Goal: Information Seeking & Learning: Learn about a topic

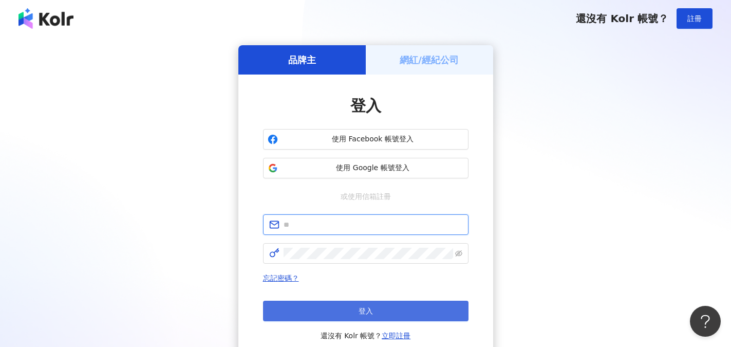
type input "**********"
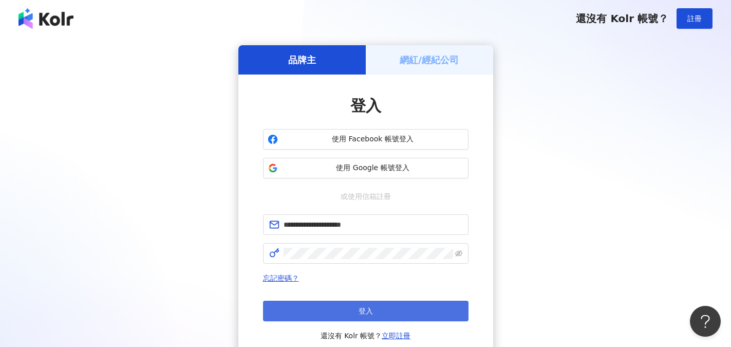
click at [366, 310] on span "登入" at bounding box center [365, 311] width 14 height 8
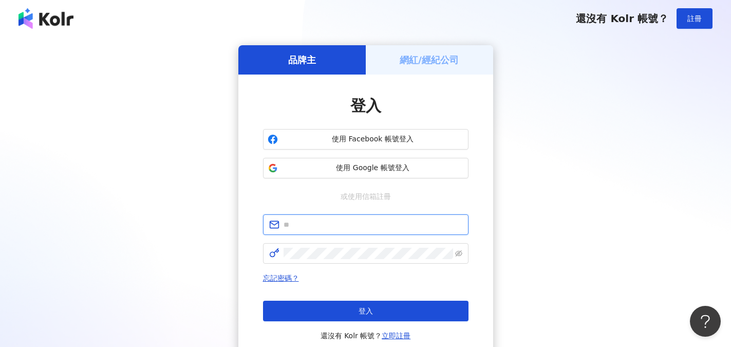
type input "**********"
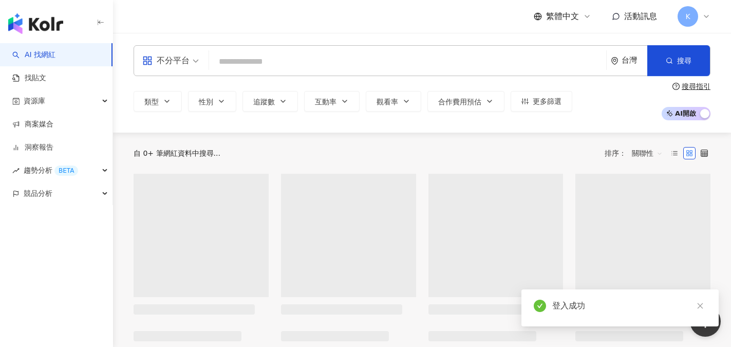
click at [178, 62] on div "不分平台" at bounding box center [165, 60] width 47 height 16
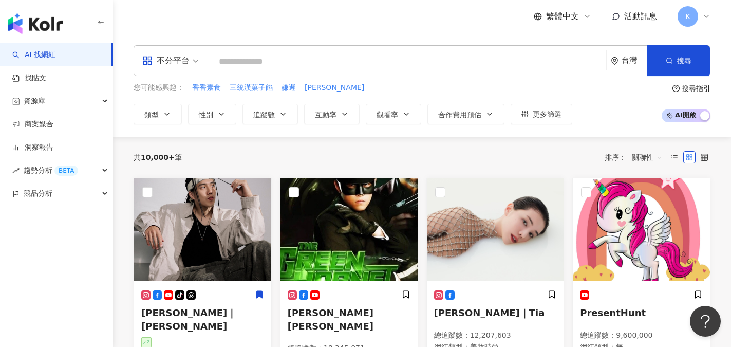
click at [222, 32] on div "繁體中文 活動訊息 K" at bounding box center [422, 16] width 577 height 33
click at [162, 111] on button "類型" at bounding box center [158, 114] width 48 height 21
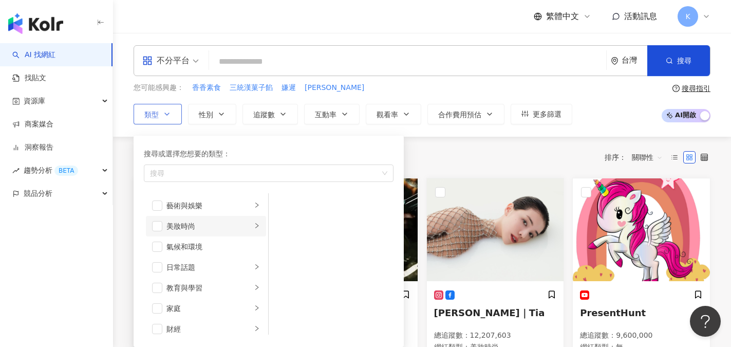
click at [192, 219] on li "美妝時尚" at bounding box center [206, 226] width 120 height 21
click at [307, 278] on div "醫美" at bounding box center [338, 280] width 94 height 11
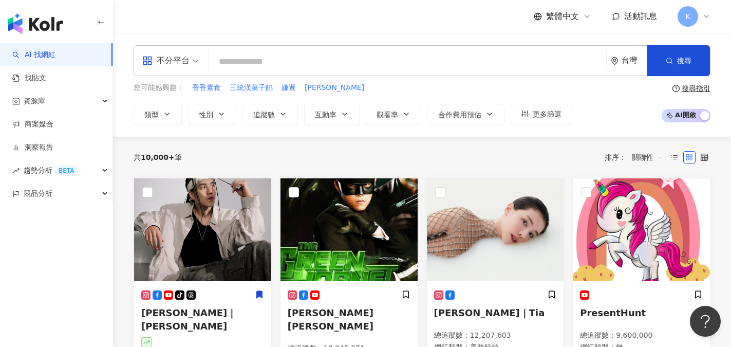
click at [417, 90] on div "您可能感興趣： 香香素食 三統漢菓子餡 嫌遲 毛亨" at bounding box center [353, 87] width 439 height 11
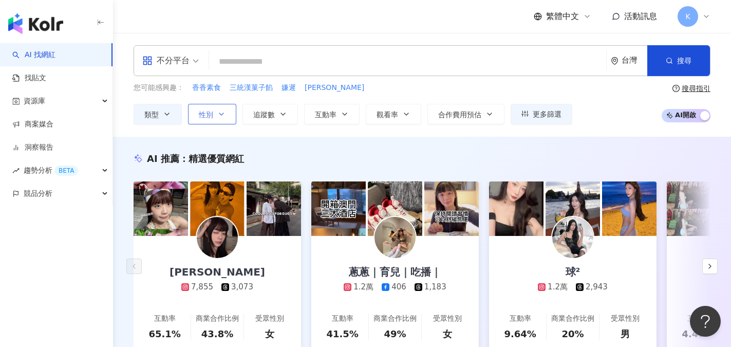
click at [212, 118] on span "性別" at bounding box center [206, 114] width 14 height 8
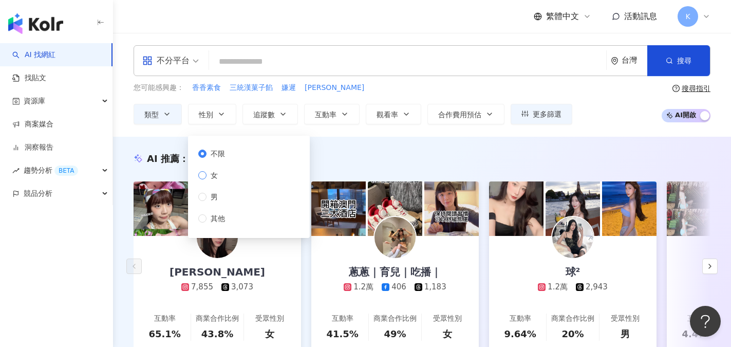
click at [217, 175] on span "女" at bounding box center [213, 174] width 15 height 11
click at [291, 114] on button "追蹤數" at bounding box center [269, 114] width 55 height 21
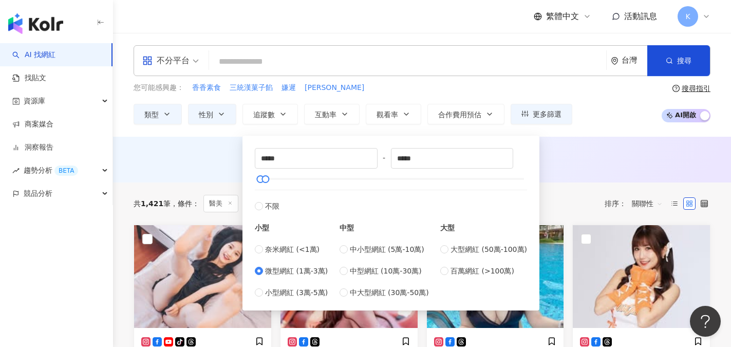
type input "*****"
click at [609, 118] on div "您可能感興趣： 香香素食 三統漢菓子餡 嫌遲 毛亨 類型 性別 追蹤數 互動率 觀看率 合作費用預估 更多篩選 不限 女 男 其他 ***** - *****…" at bounding box center [422, 103] width 577 height 42
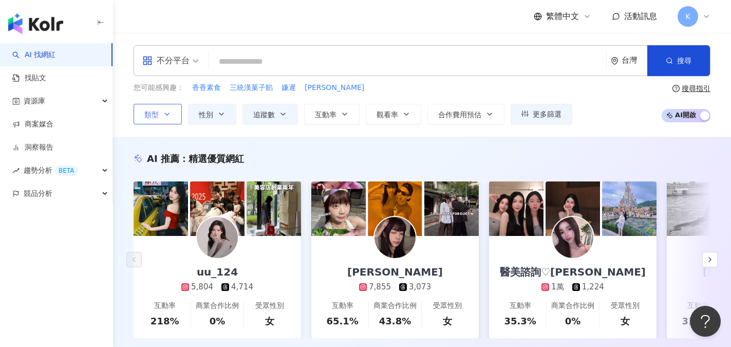
click at [174, 115] on button "類型" at bounding box center [158, 114] width 48 height 21
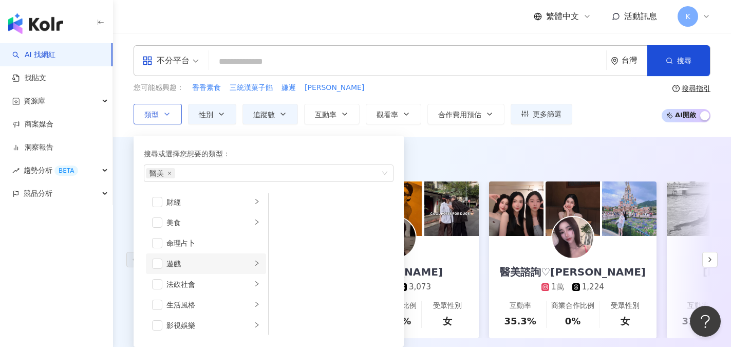
scroll to position [154, 0]
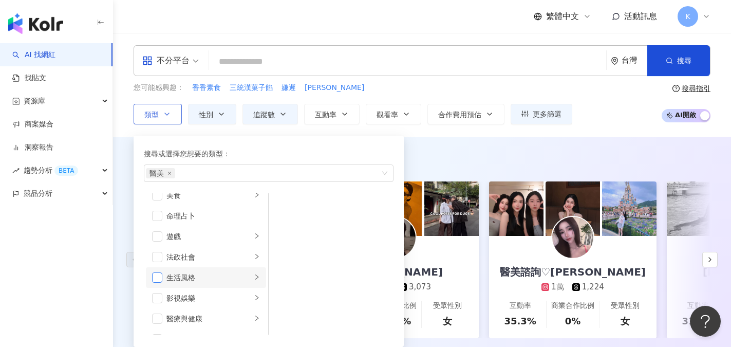
click at [159, 275] on span "button" at bounding box center [157, 277] width 10 height 10
click at [444, 154] on div "AI 推薦 ： 精選優質網紅" at bounding box center [422, 158] width 577 height 13
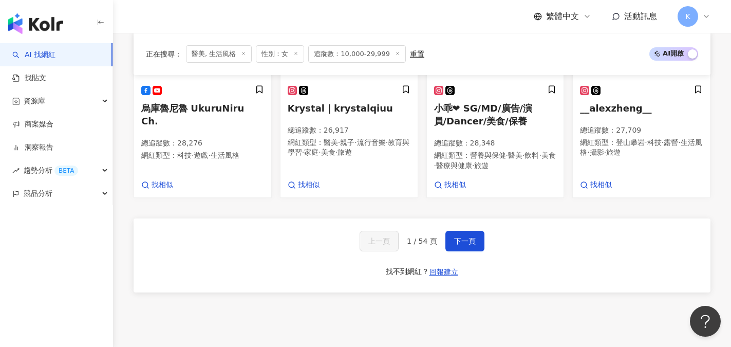
scroll to position [902, 0]
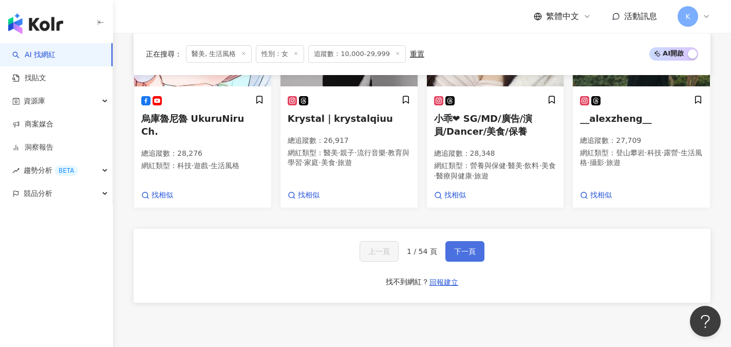
click at [465, 249] on button "下一頁" at bounding box center [464, 251] width 39 height 21
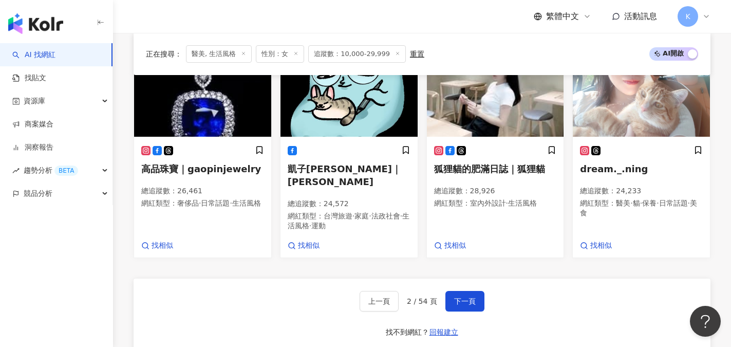
scroll to position [874, 0]
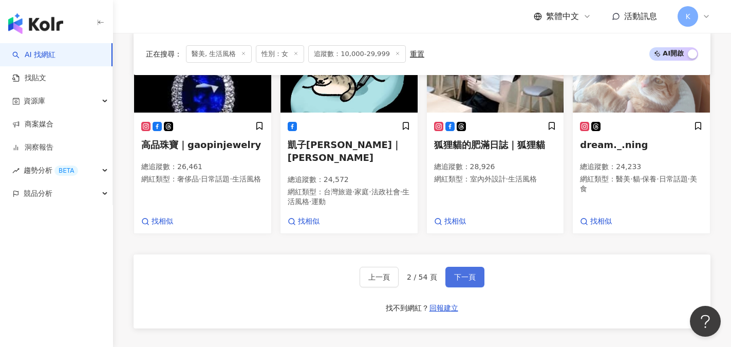
click at [461, 273] on span "下一頁" at bounding box center [465, 277] width 22 height 8
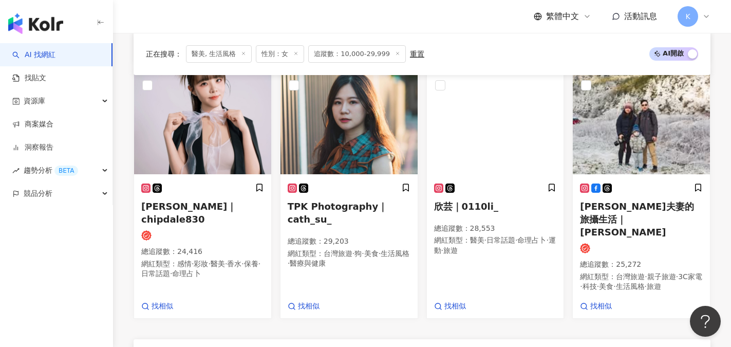
scroll to position [876, 0]
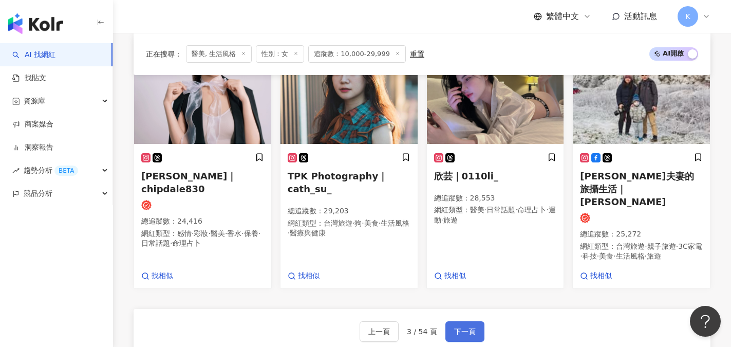
click at [464, 327] on span "下一頁" at bounding box center [465, 331] width 22 height 8
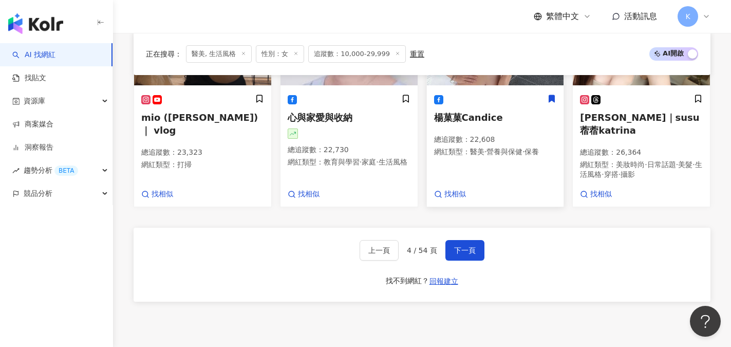
scroll to position [958, 0]
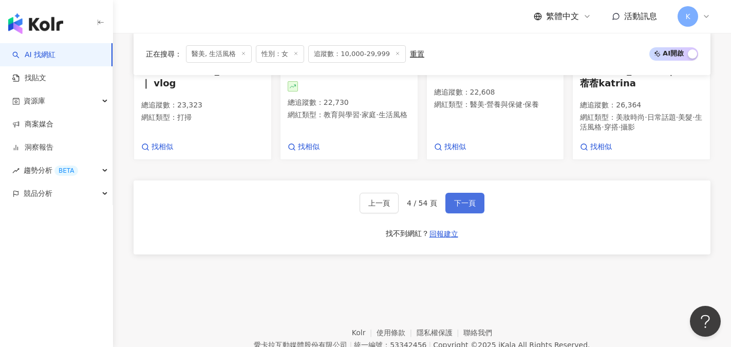
click at [459, 203] on span "下一頁" at bounding box center [465, 203] width 22 height 8
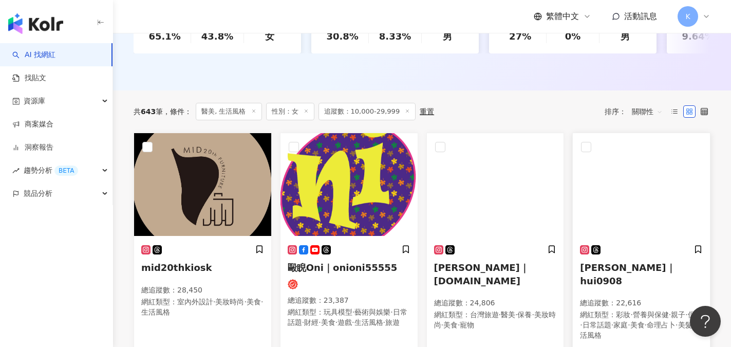
scroll to position [298, 0]
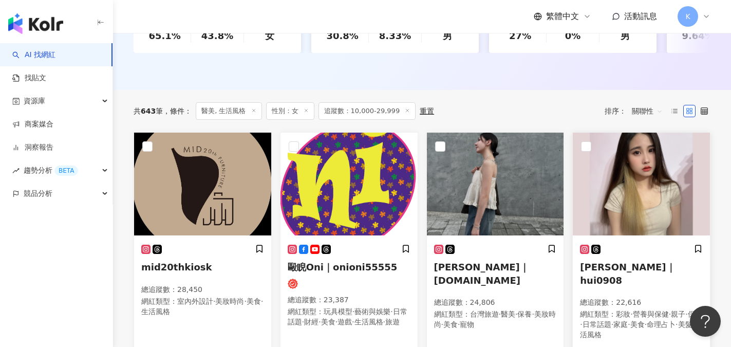
click at [641, 278] on span "恩娜 Joanne｜hui0908" at bounding box center [627, 273] width 95 height 24
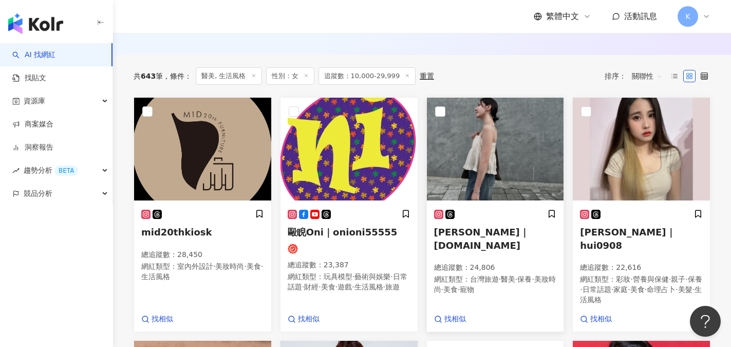
scroll to position [349, 0]
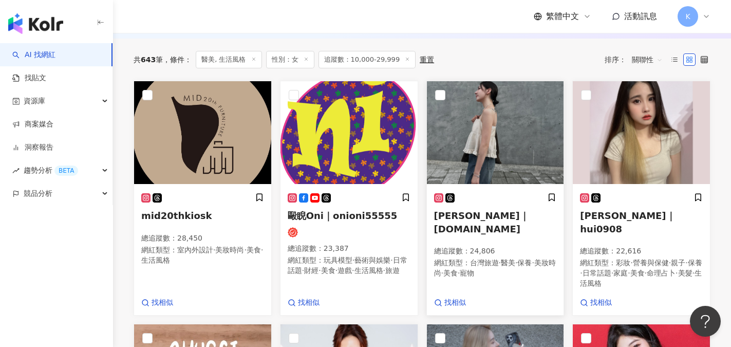
click at [487, 222] on span "Emma｜emmma.cc" at bounding box center [481, 222] width 95 height 24
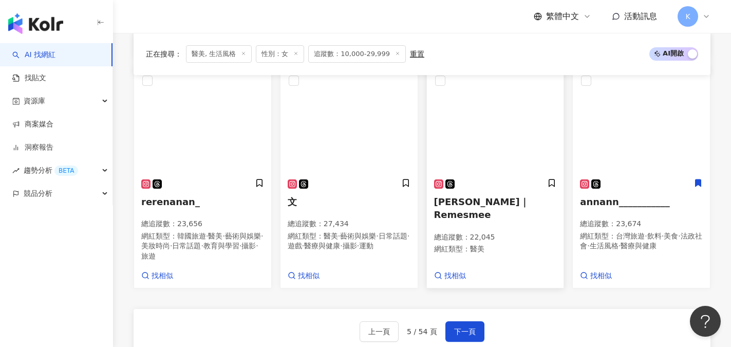
scroll to position [863, 0]
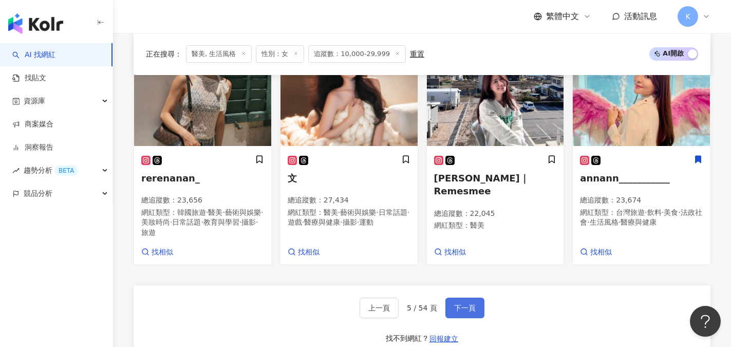
click at [467, 309] on span "下一頁" at bounding box center [465, 308] width 22 height 8
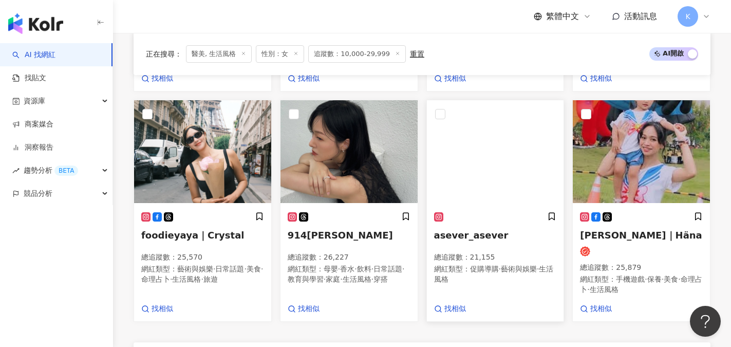
scroll to position [865, 0]
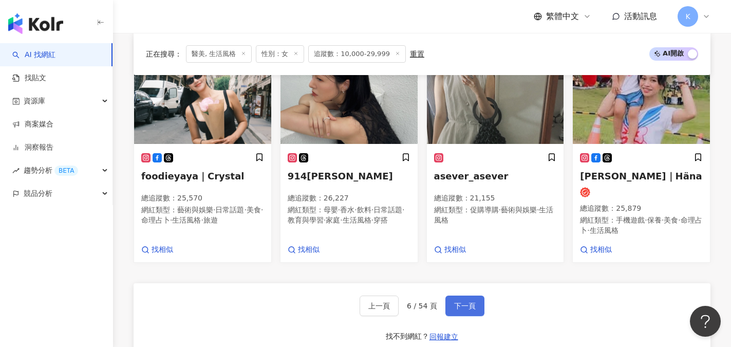
click at [461, 306] on span "下一頁" at bounding box center [465, 305] width 22 height 8
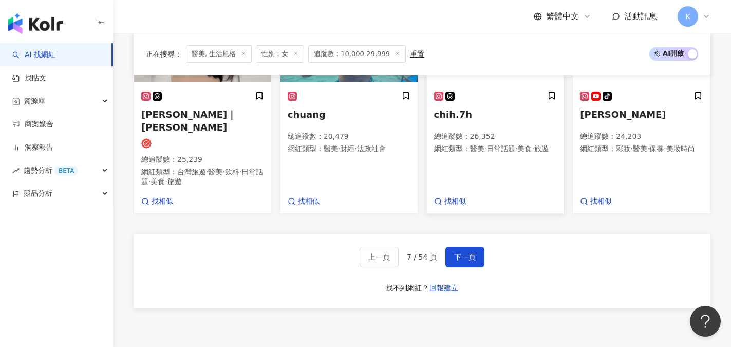
scroll to position [906, 0]
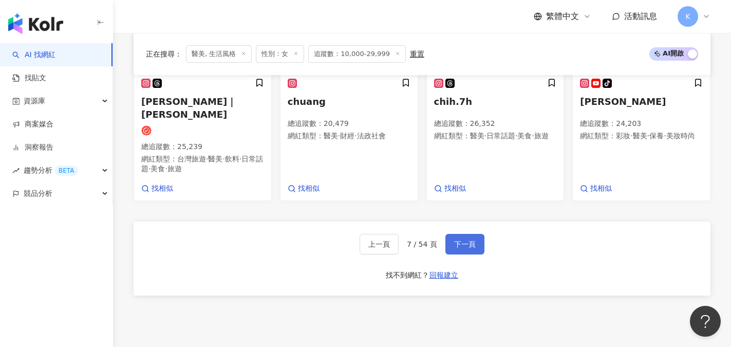
click at [468, 248] on span "下一頁" at bounding box center [465, 244] width 22 height 8
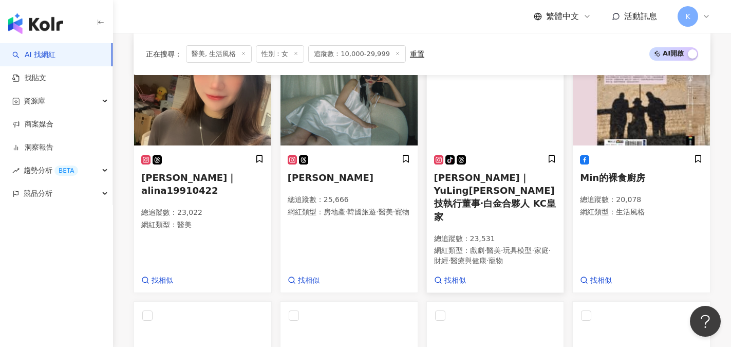
scroll to position [612, 0]
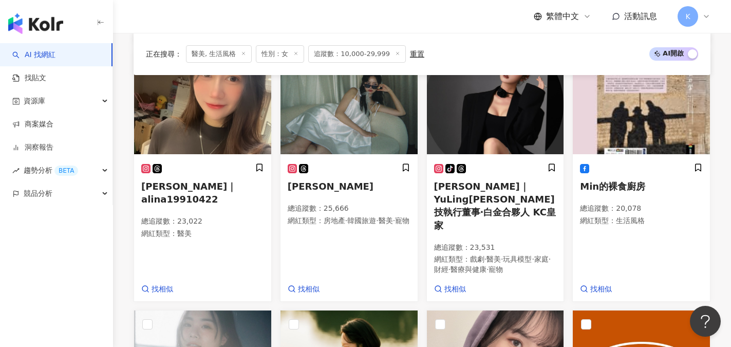
click at [723, 216] on div "正在搜尋 ： 醫美, 生活風格 性別：女 追蹤數：10,000-29,999 重置 AI 開啟 AI 關閉 __pangii 總追蹤數 ： 28,054 網紅…" at bounding box center [422, 222] width 618 height 892
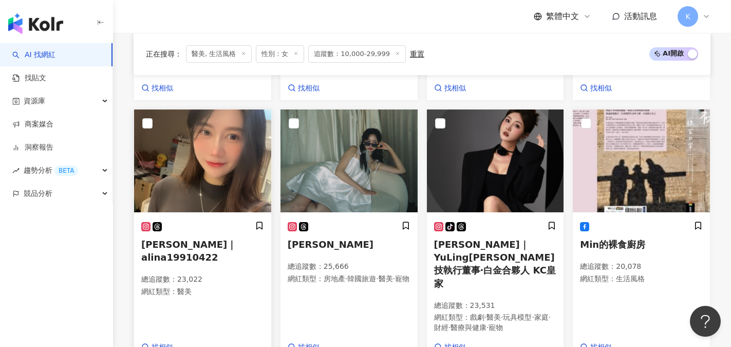
scroll to position [560, 0]
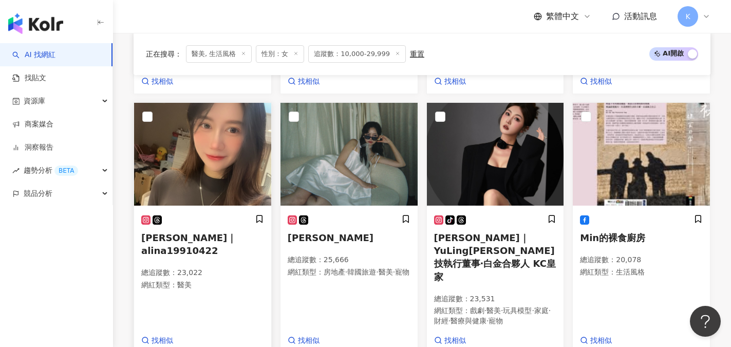
click at [194, 246] on span "林臻臻｜alina19910422" at bounding box center [188, 244] width 95 height 24
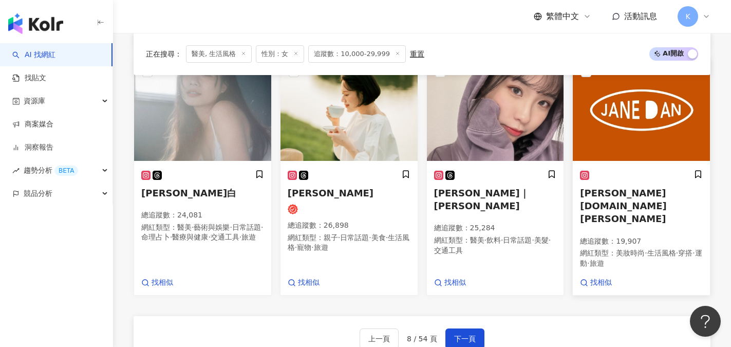
scroll to position [868, 0]
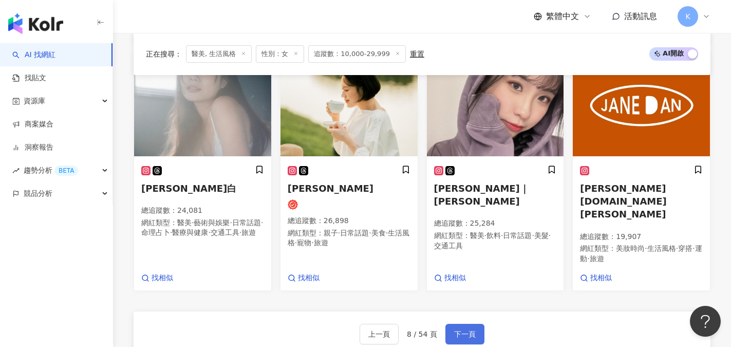
click at [464, 330] on span "下一頁" at bounding box center [465, 334] width 22 height 8
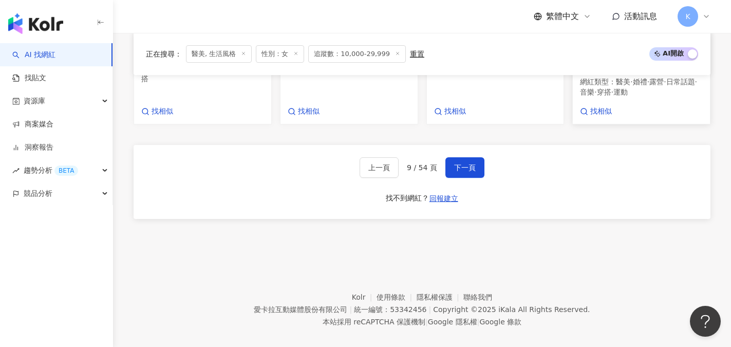
scroll to position [996, 0]
click at [470, 163] on span "下一頁" at bounding box center [465, 167] width 22 height 8
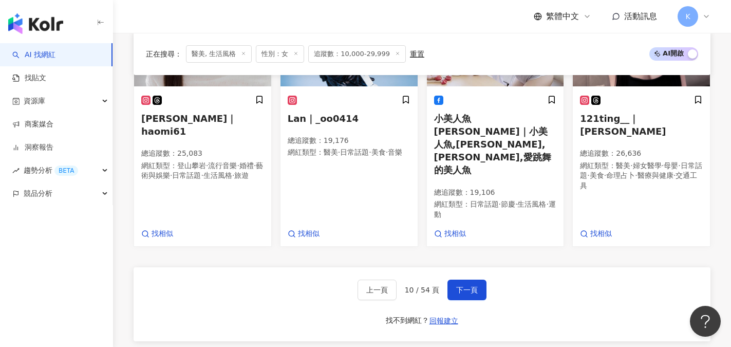
scroll to position [935, 0]
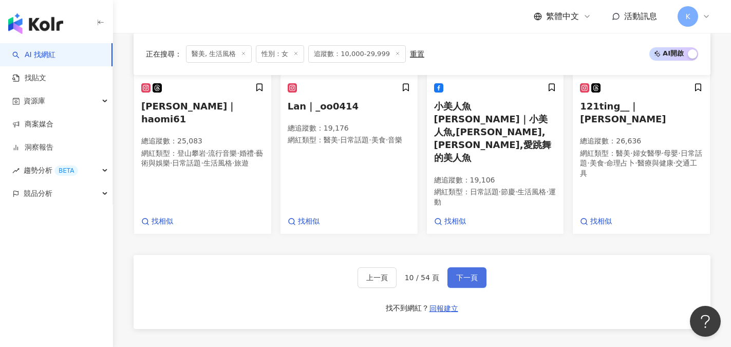
click at [460, 273] on span "下一頁" at bounding box center [467, 277] width 22 height 8
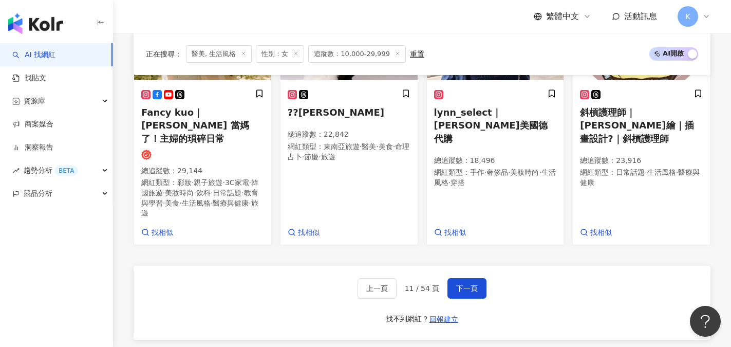
scroll to position [999, 0]
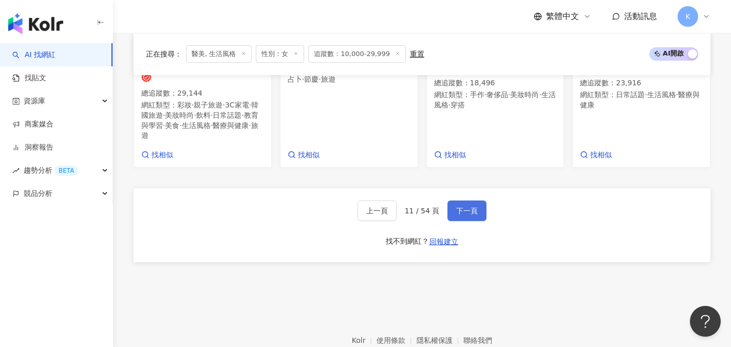
click at [468, 206] on span "下一頁" at bounding box center [467, 210] width 22 height 8
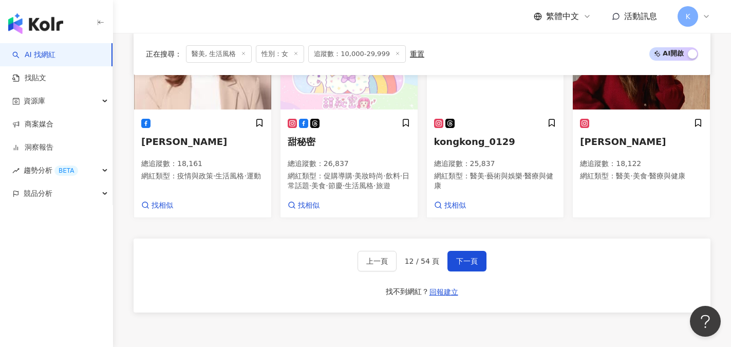
scroll to position [979, 0]
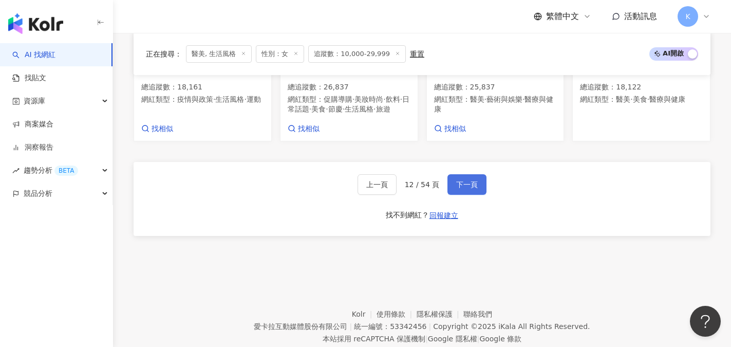
click at [466, 188] on span "下一頁" at bounding box center [467, 184] width 22 height 8
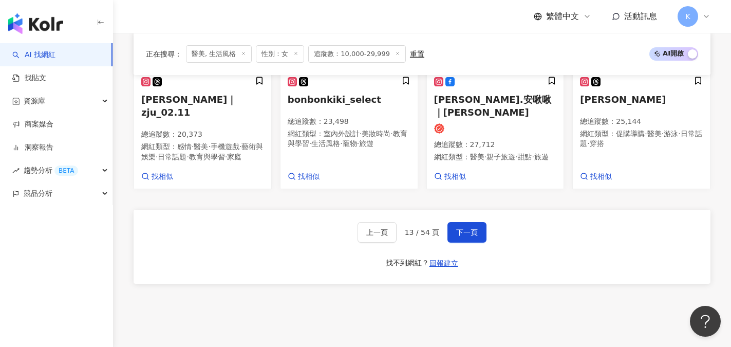
scroll to position [984, 0]
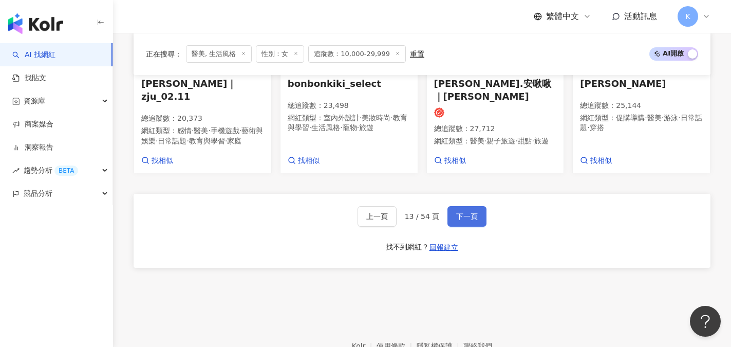
click at [469, 212] on span "下一頁" at bounding box center [467, 216] width 22 height 8
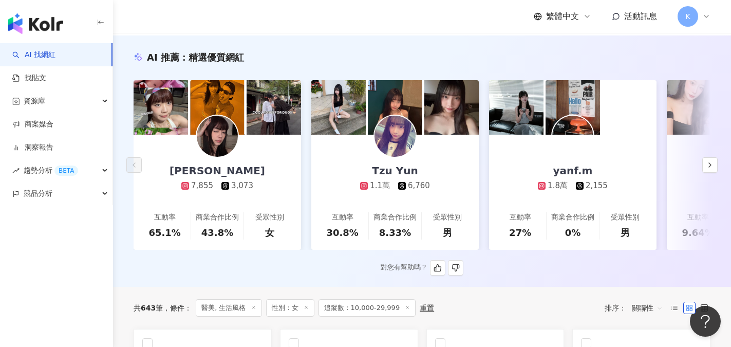
scroll to position [100, 0]
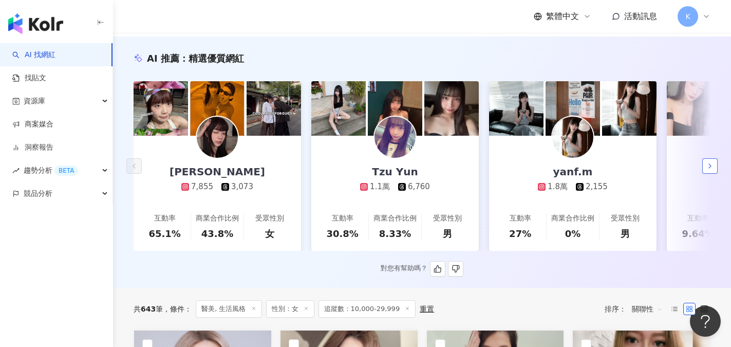
click at [713, 170] on icon "button" at bounding box center [710, 166] width 8 height 8
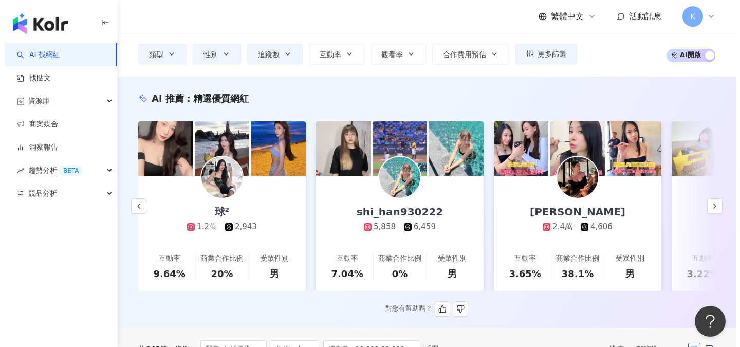
scroll to position [0, 0]
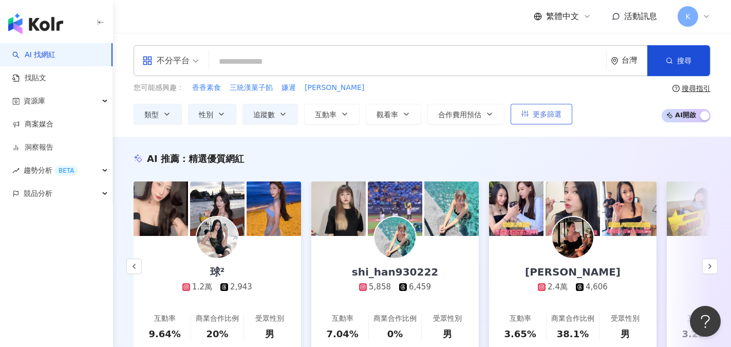
click at [541, 110] on span "更多篩選" at bounding box center [547, 114] width 29 height 8
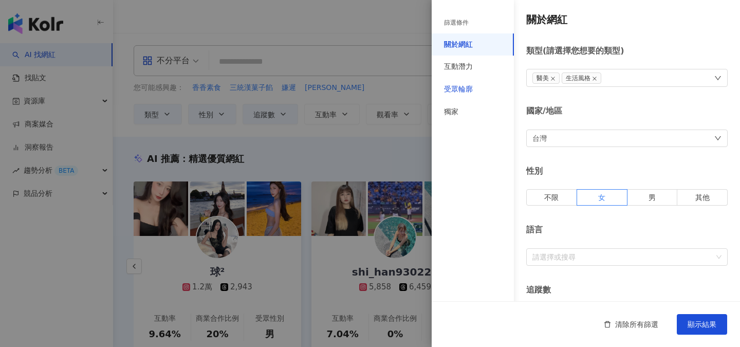
click at [470, 88] on div "受眾輪廓" at bounding box center [458, 89] width 29 height 10
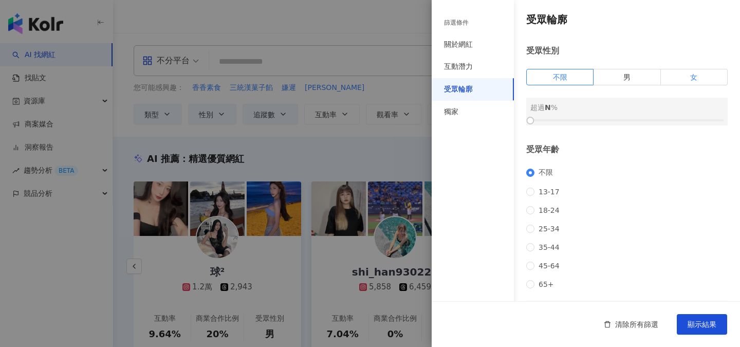
click at [669, 77] on label "女" at bounding box center [693, 77] width 67 height 16
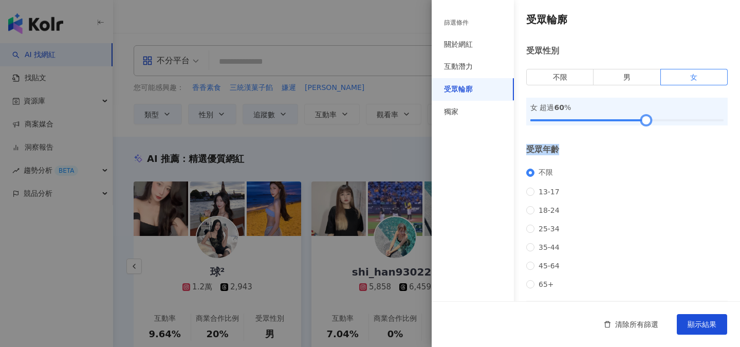
drag, startPoint x: 532, startPoint y: 128, endPoint x: 642, endPoint y: 135, distance: 110.6
click at [642, 135] on div "受眾輪廓 受眾性別 不限 男 女 女 超過 60 % 受眾年齡 不限 13-17 18-24 25-34 35-44 45-64 65+ 超過 N % 受眾國…" at bounding box center [585, 220] width 308 height 440
click at [713, 324] on span "顯示結果" at bounding box center [701, 324] width 29 height 8
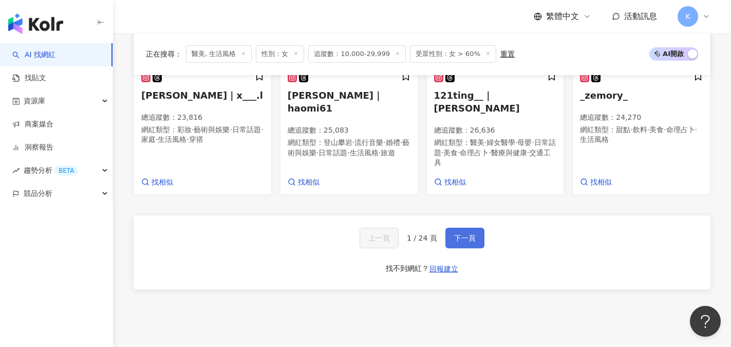
scroll to position [924, 0]
click at [468, 233] on span "下一頁" at bounding box center [465, 237] width 22 height 8
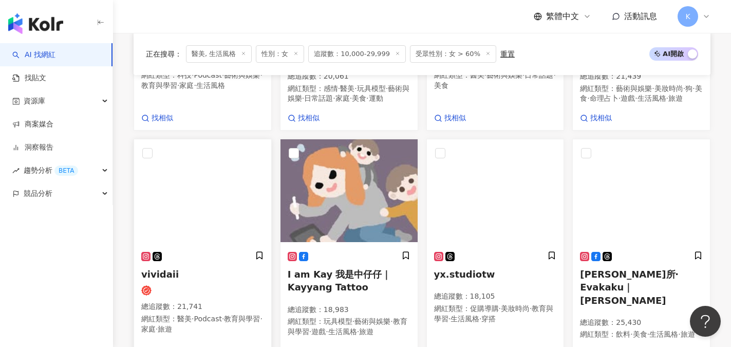
scroll to position [840, 0]
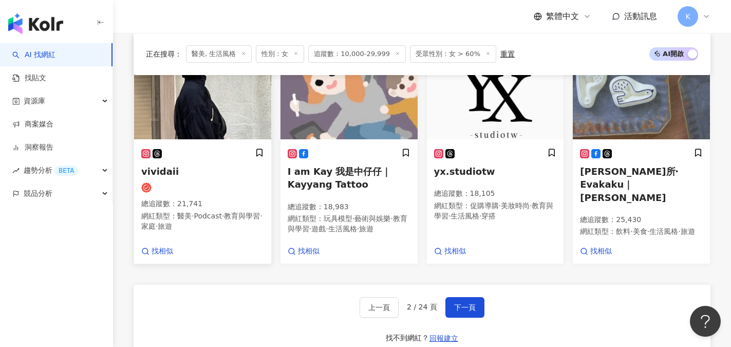
click at [199, 129] on img at bounding box center [202, 87] width 137 height 103
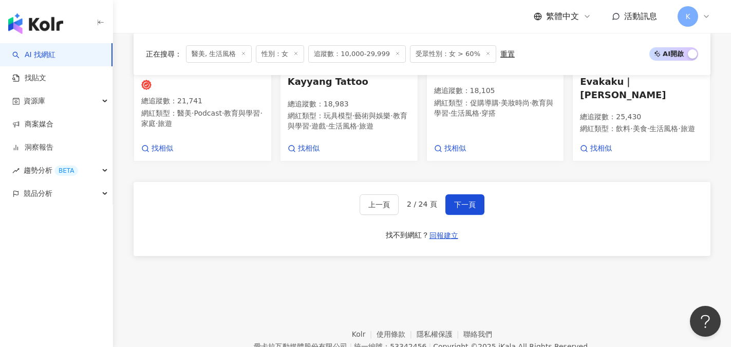
scroll to position [942, 0]
click at [469, 215] on button "下一頁" at bounding box center [464, 204] width 39 height 21
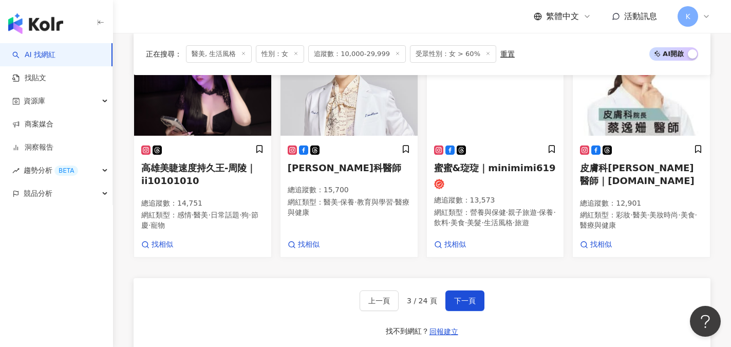
scroll to position [843, 0]
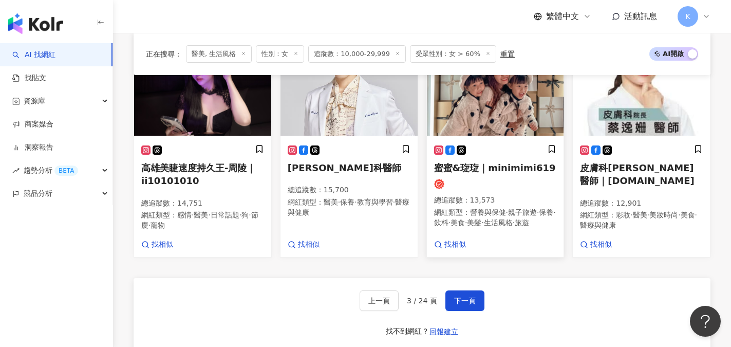
click at [448, 173] on span "蜜蜜&琁琁｜minimimi619" at bounding box center [495, 167] width 122 height 11
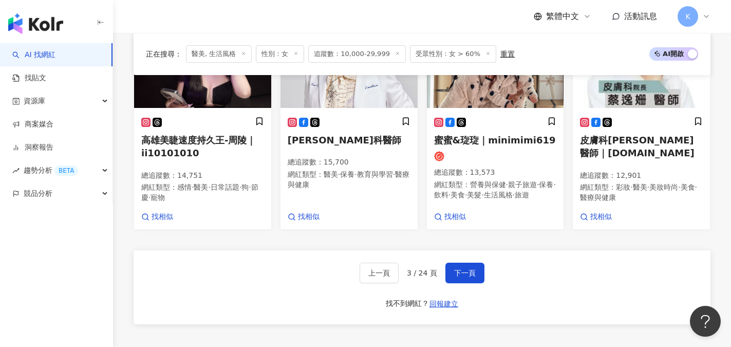
scroll to position [895, 0]
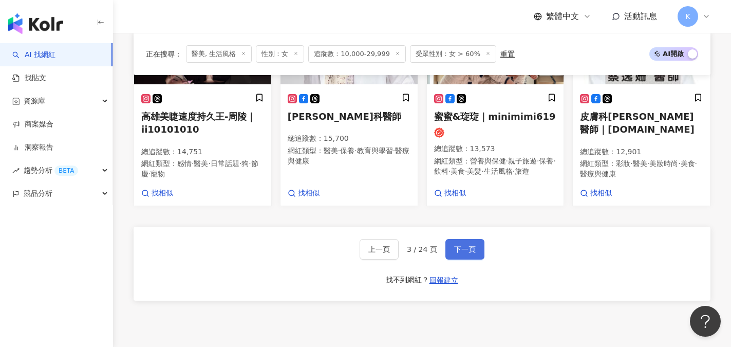
click at [463, 259] on button "下一頁" at bounding box center [464, 249] width 39 height 21
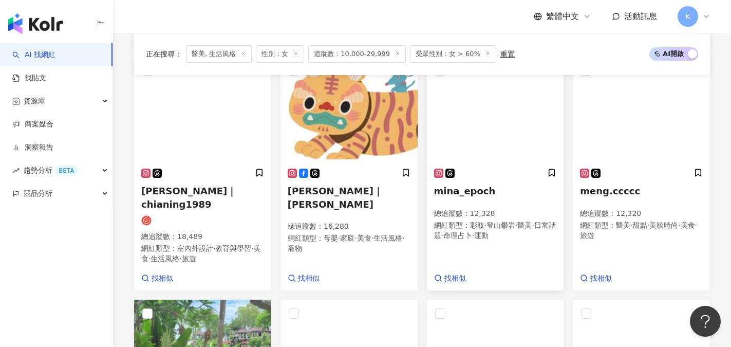
scroll to position [574, 0]
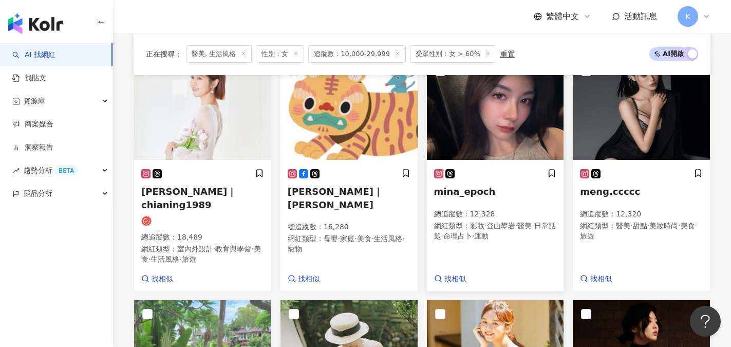
click at [457, 197] on span "mina_epoch" at bounding box center [465, 191] width 62 height 11
click at [184, 209] on span "楊家寧 Dora｜chianing1989" at bounding box center [188, 198] width 95 height 24
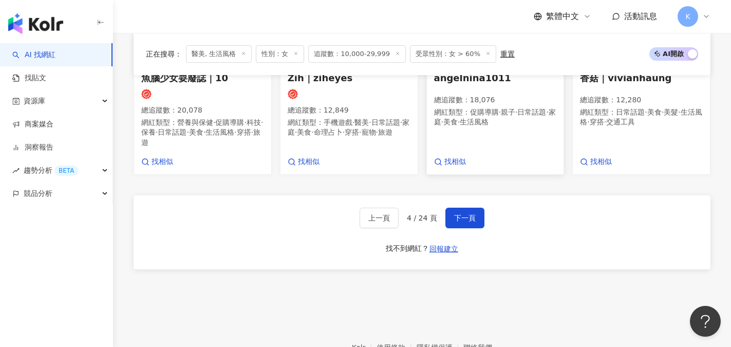
scroll to position [933, 0]
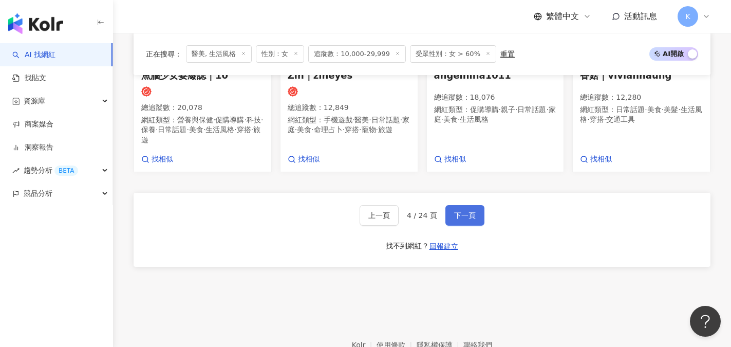
click at [475, 218] on button "下一頁" at bounding box center [464, 215] width 39 height 21
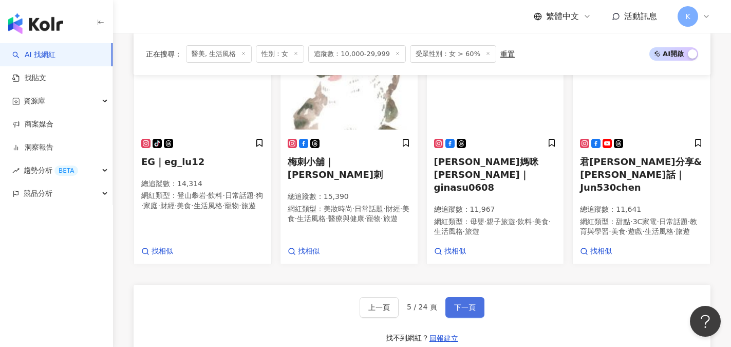
scroll to position [919, 0]
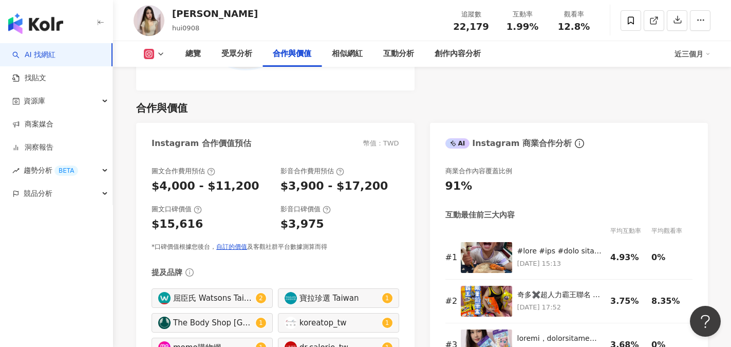
scroll to position [1181, 0]
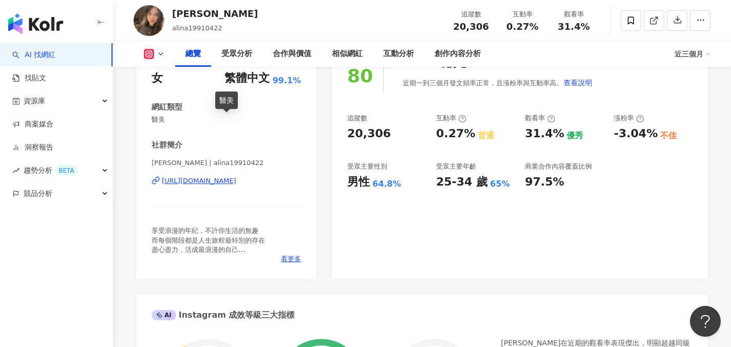
scroll to position [154, 0]
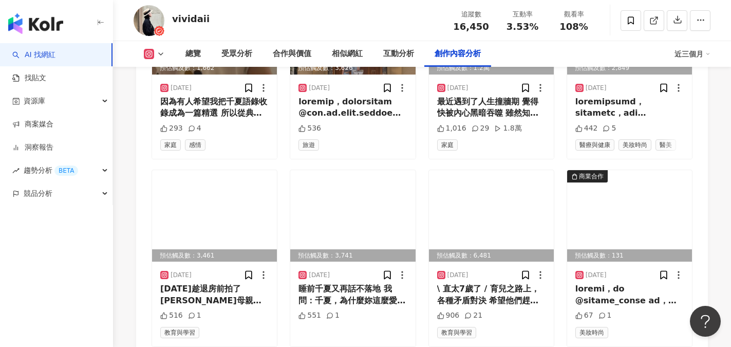
scroll to position [3287, 0]
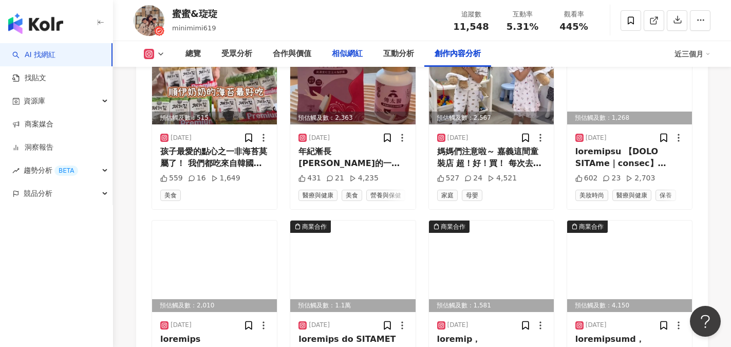
scroll to position [3390, 0]
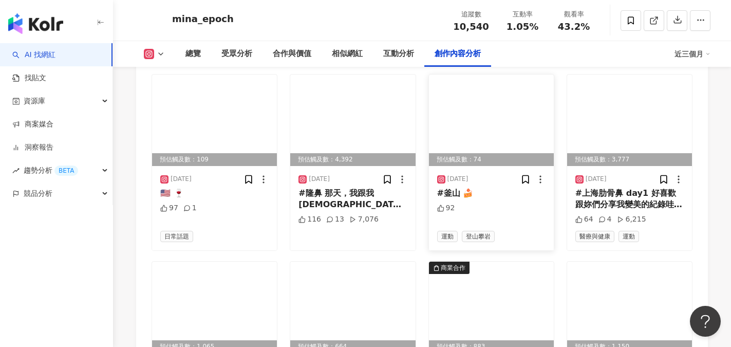
scroll to position [3595, 0]
